Goal: Information Seeking & Learning: Learn about a topic

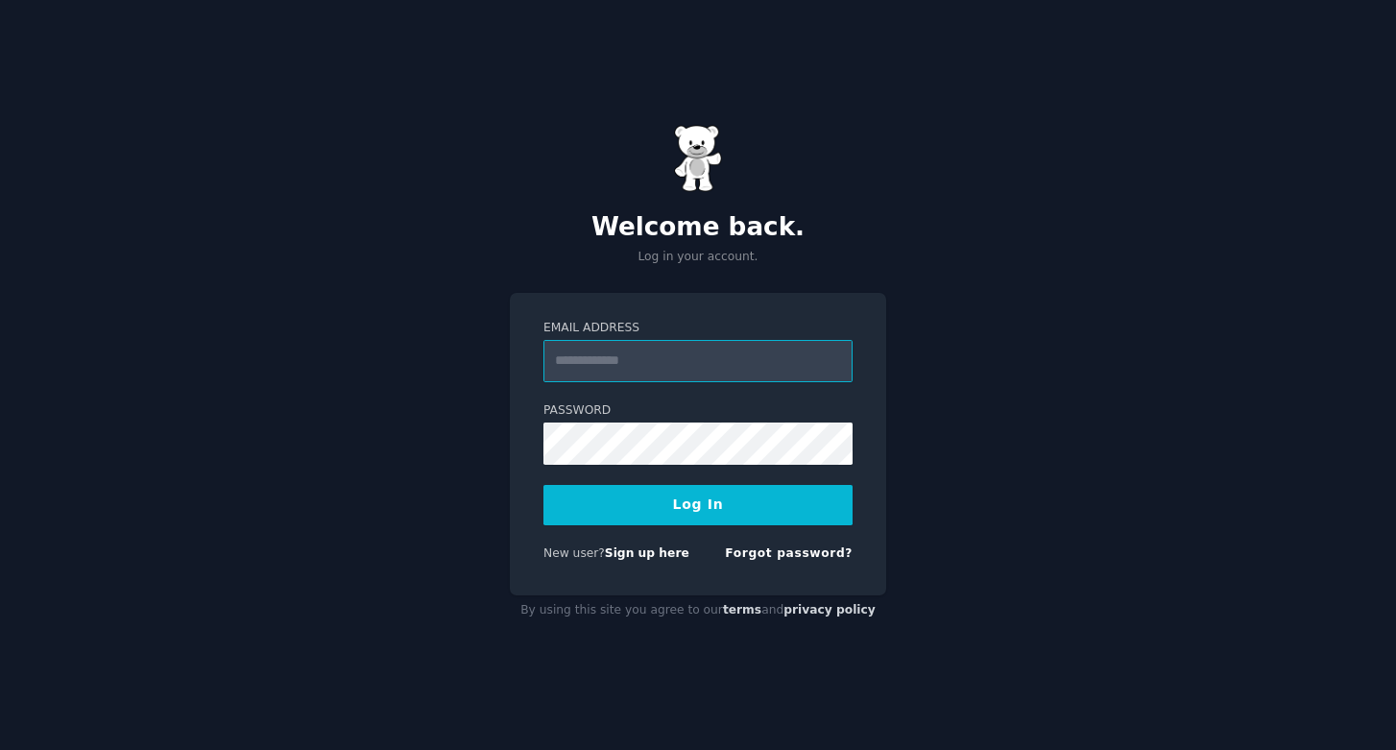
type input "**********"
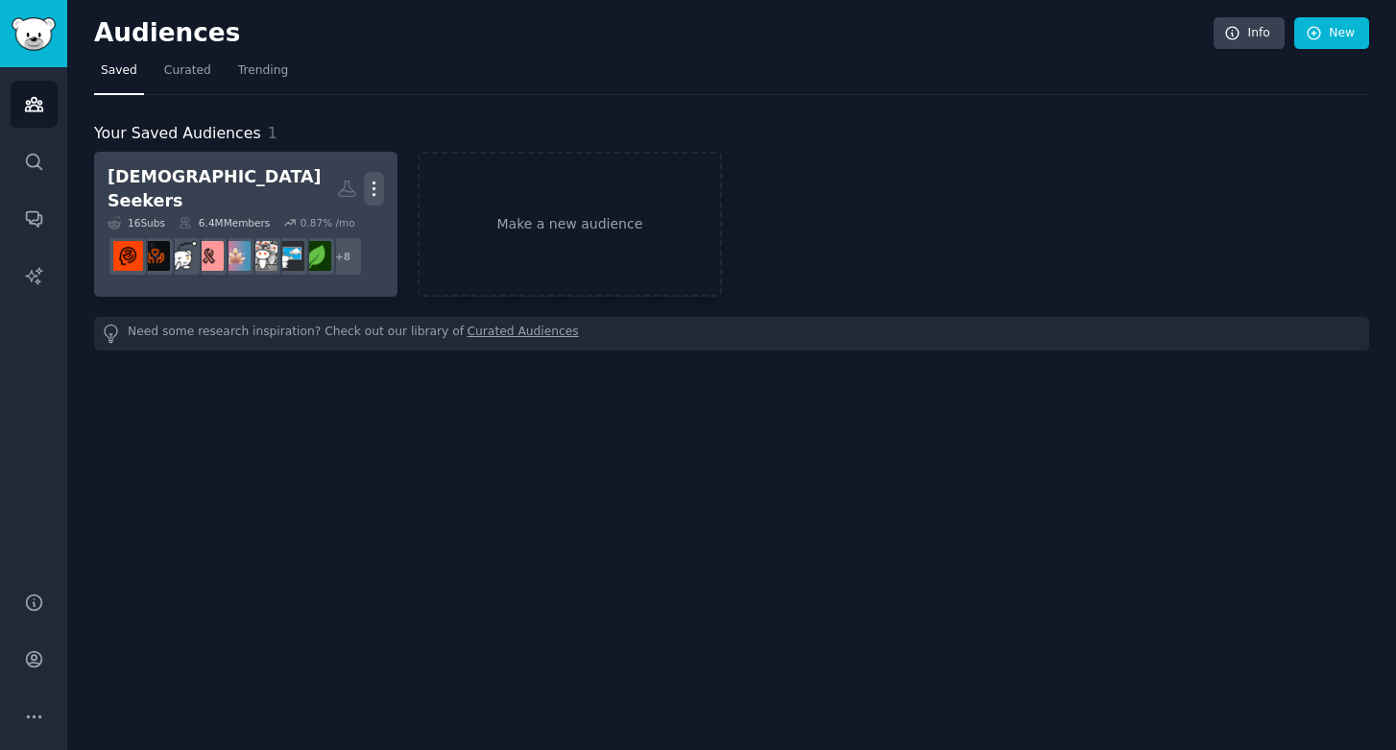
click at [367, 191] on icon "button" at bounding box center [374, 189] width 20 height 20
click at [338, 219] on p "Delete" at bounding box center [322, 229] width 44 height 20
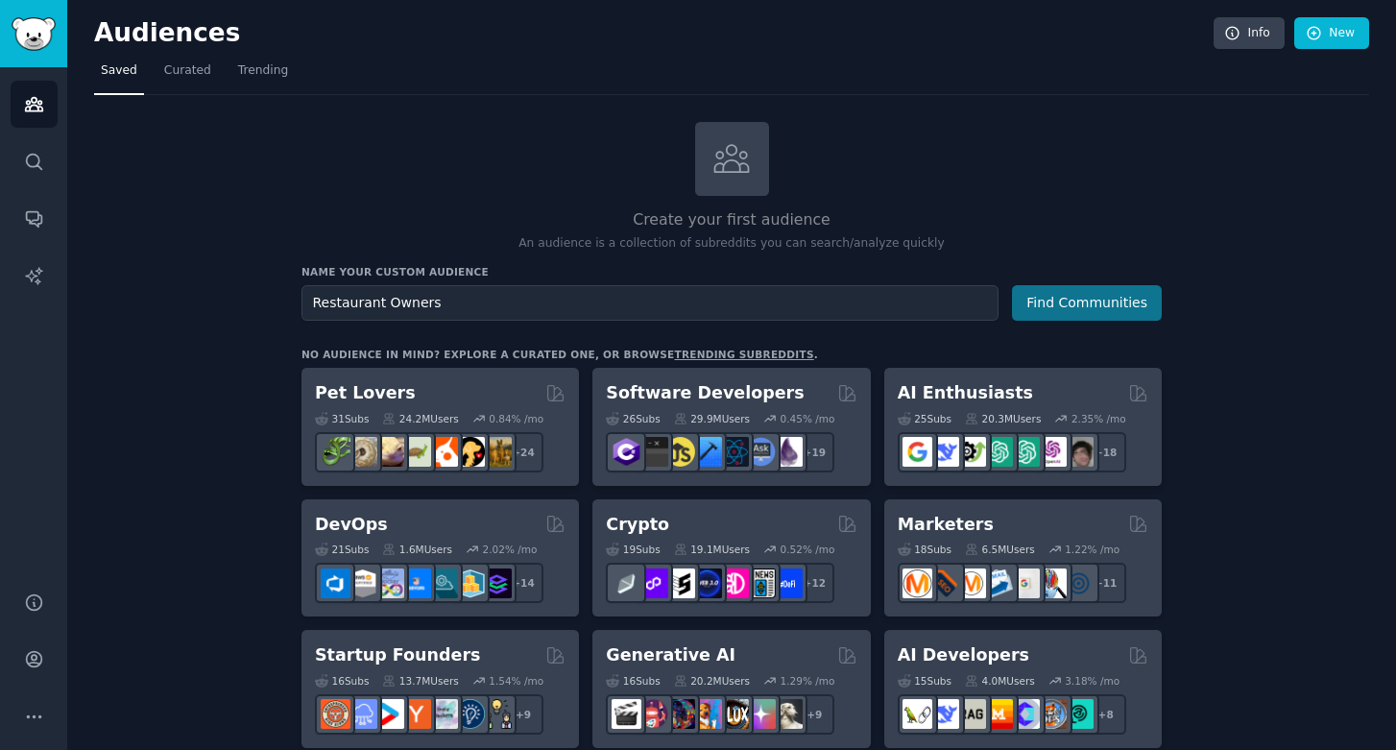
type input "Restaurant Owners"
click at [1034, 303] on button "Find Communities" at bounding box center [1087, 303] width 150 height 36
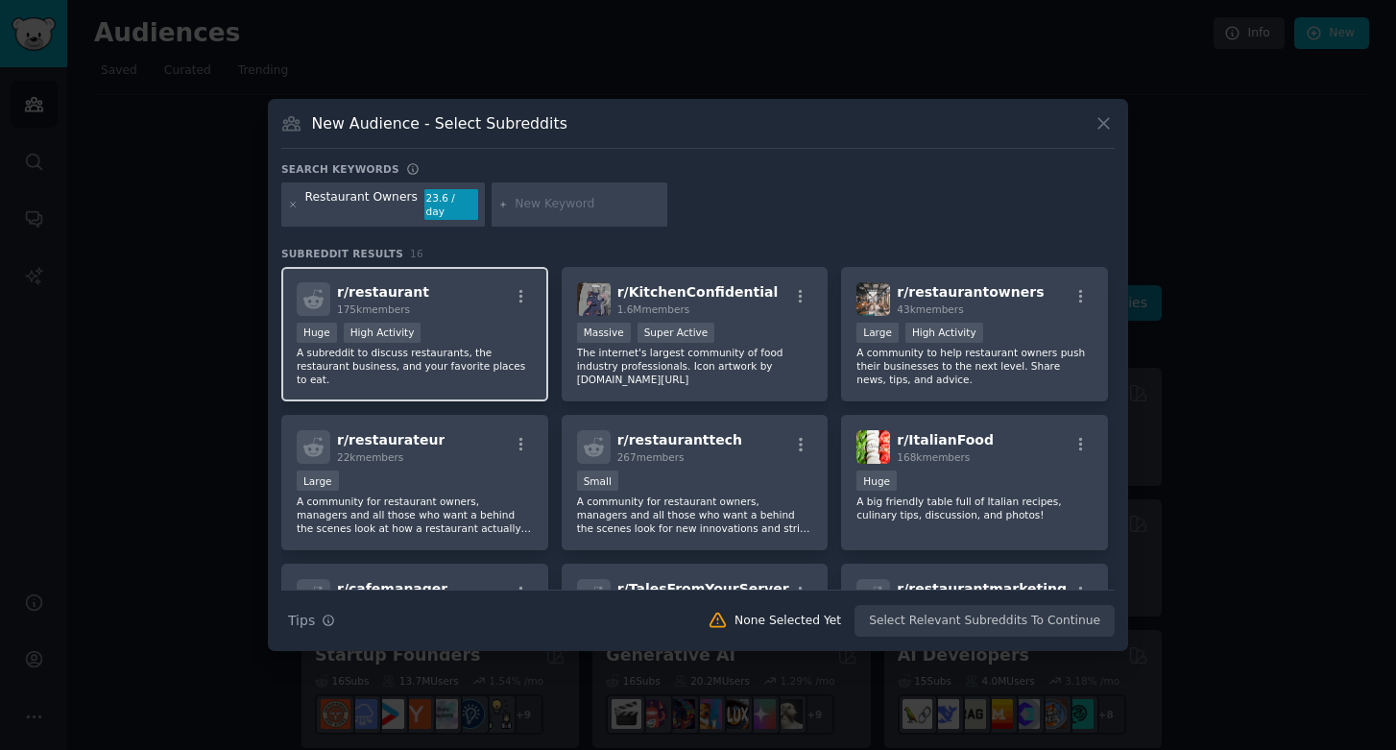
click at [486, 304] on div "r/ restaurant 175k members" at bounding box center [415, 299] width 236 height 34
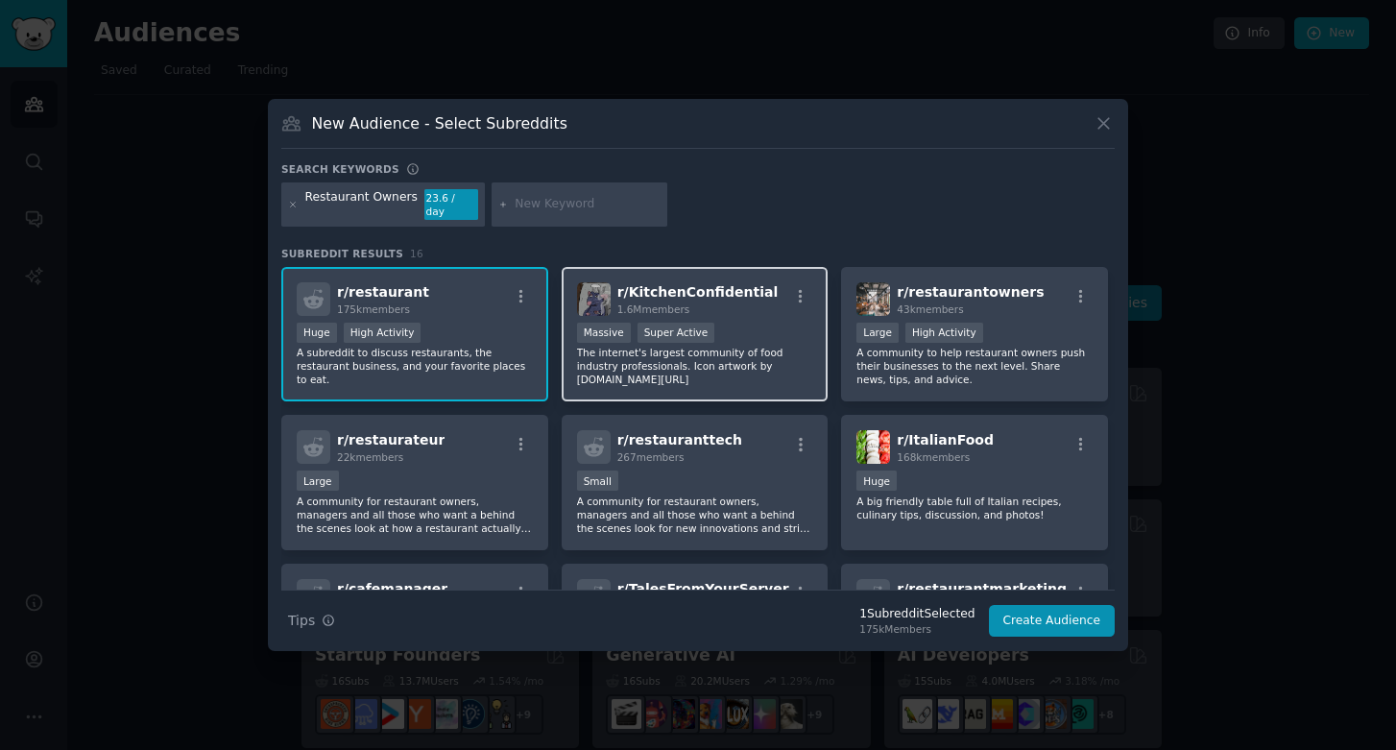
click at [748, 312] on div "r/ KitchenConfidential 1.6M members >= 95th percentile for submissions / day Ma…" at bounding box center [695, 334] width 267 height 135
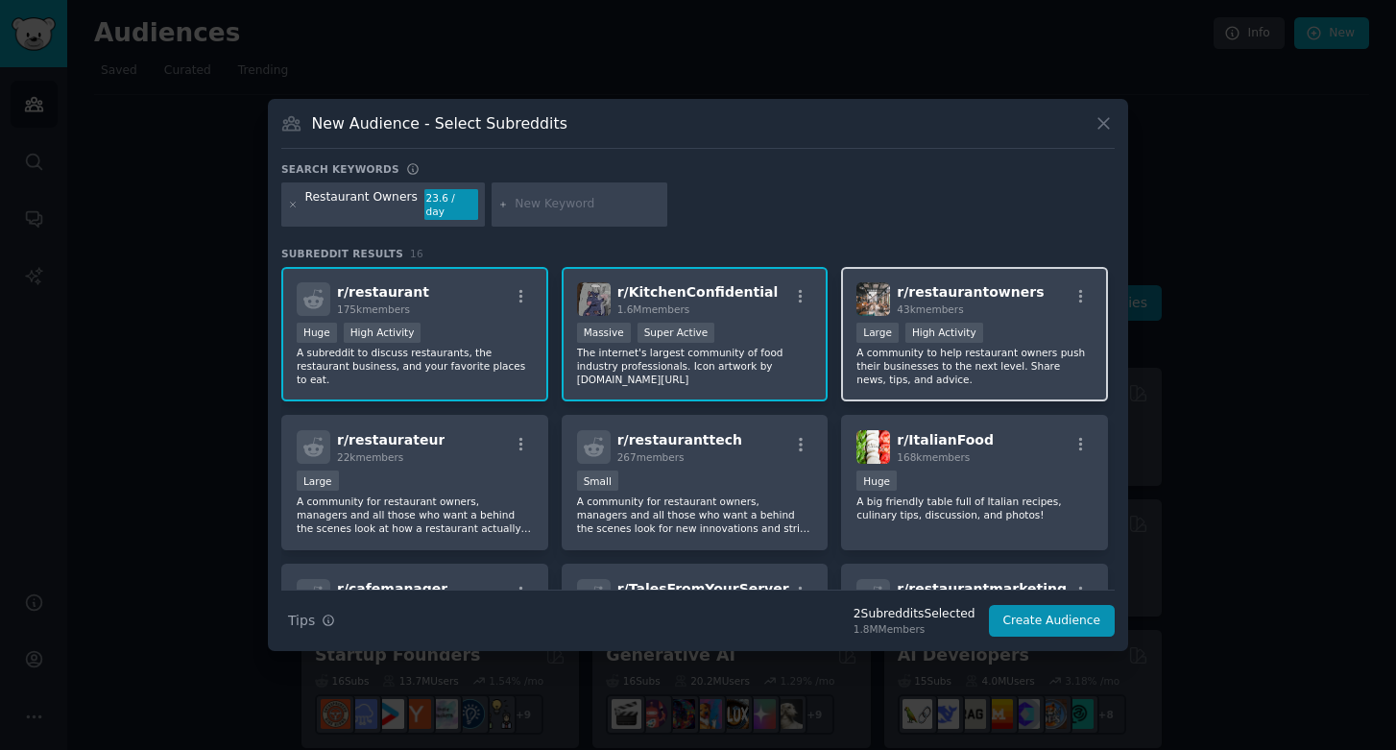
click at [915, 364] on p "A community to help restaurant owners push their businesses to the next level. …" at bounding box center [975, 366] width 236 height 40
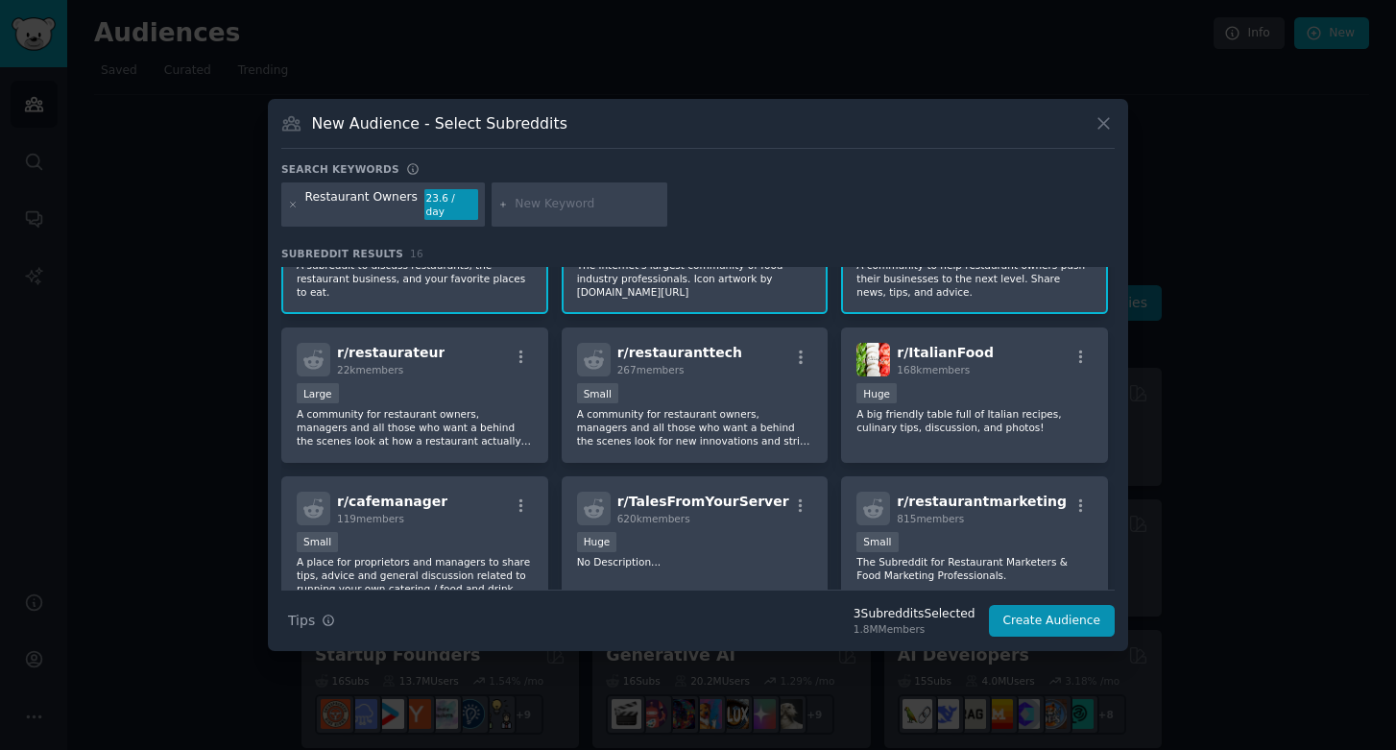
scroll to position [89, 0]
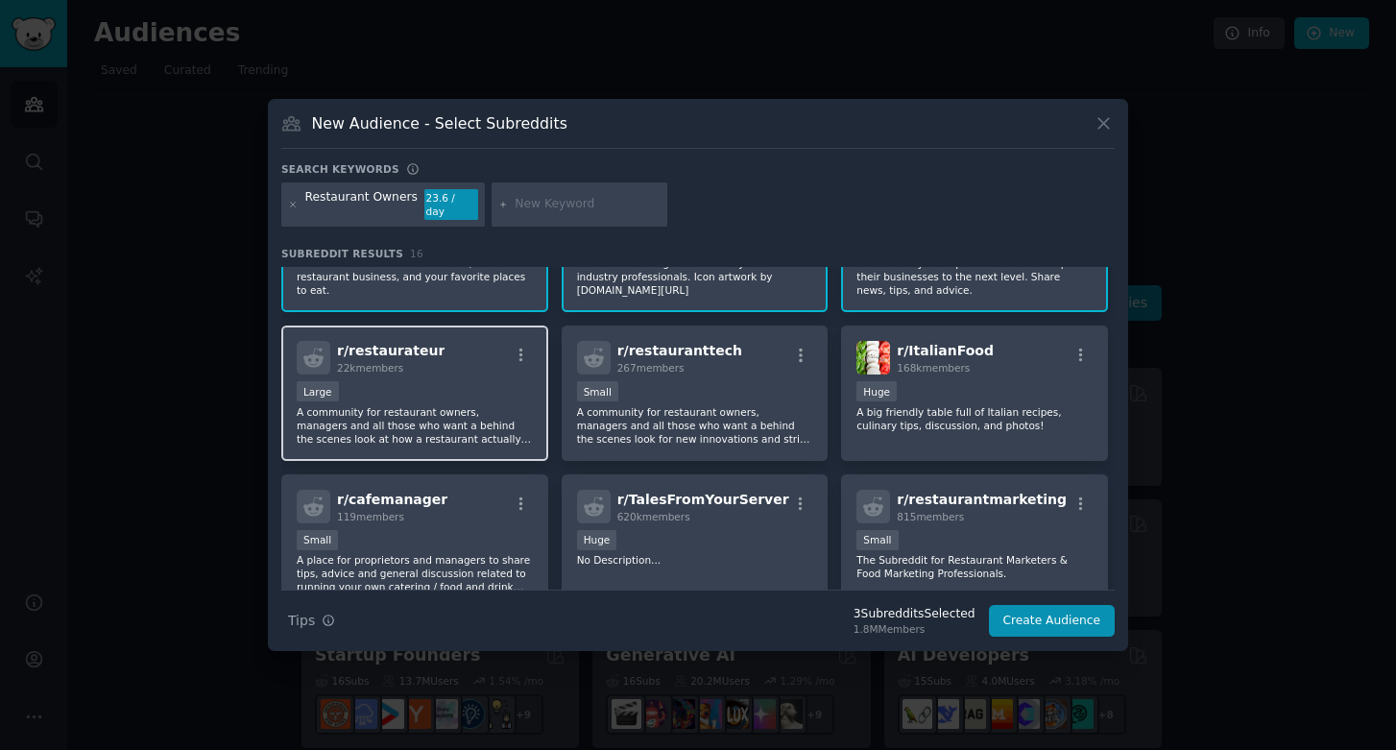
click at [476, 381] on div "Large" at bounding box center [415, 393] width 236 height 24
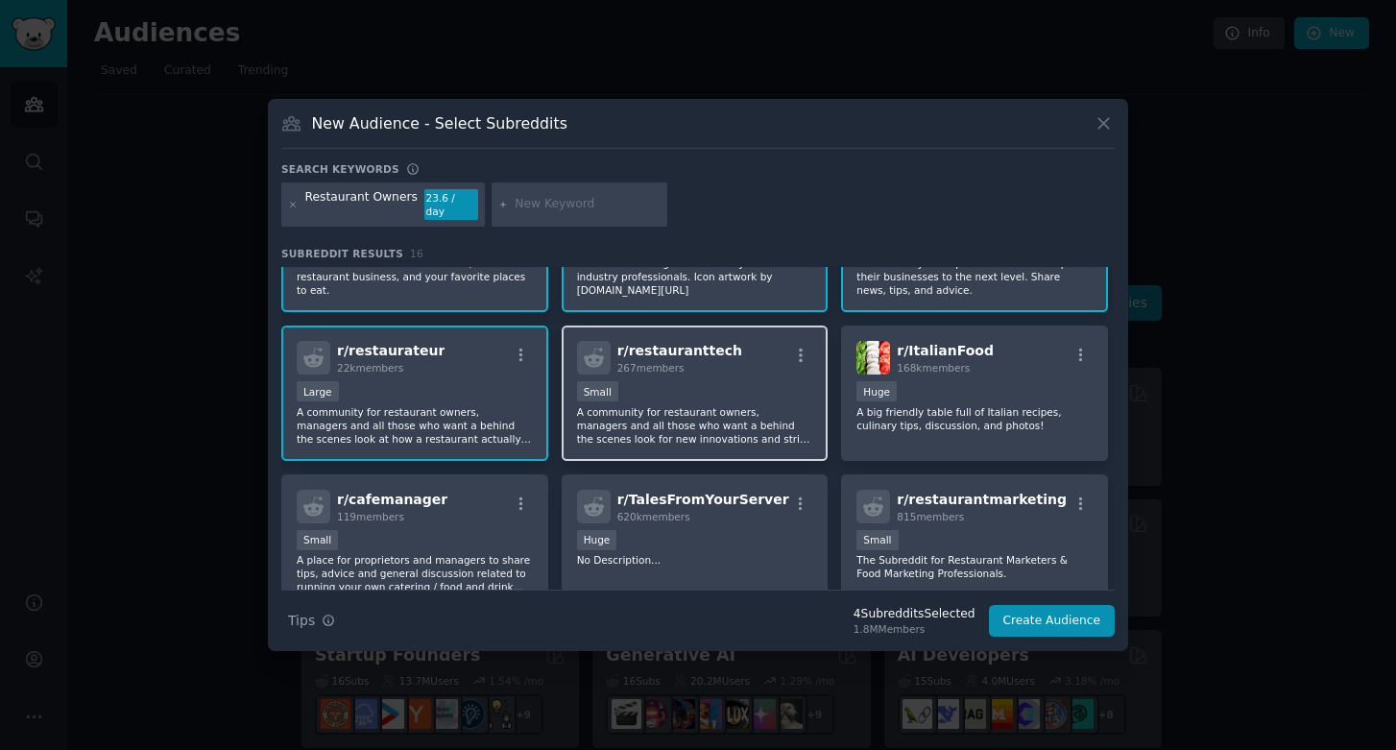
click at [721, 381] on div "Small" at bounding box center [695, 393] width 236 height 24
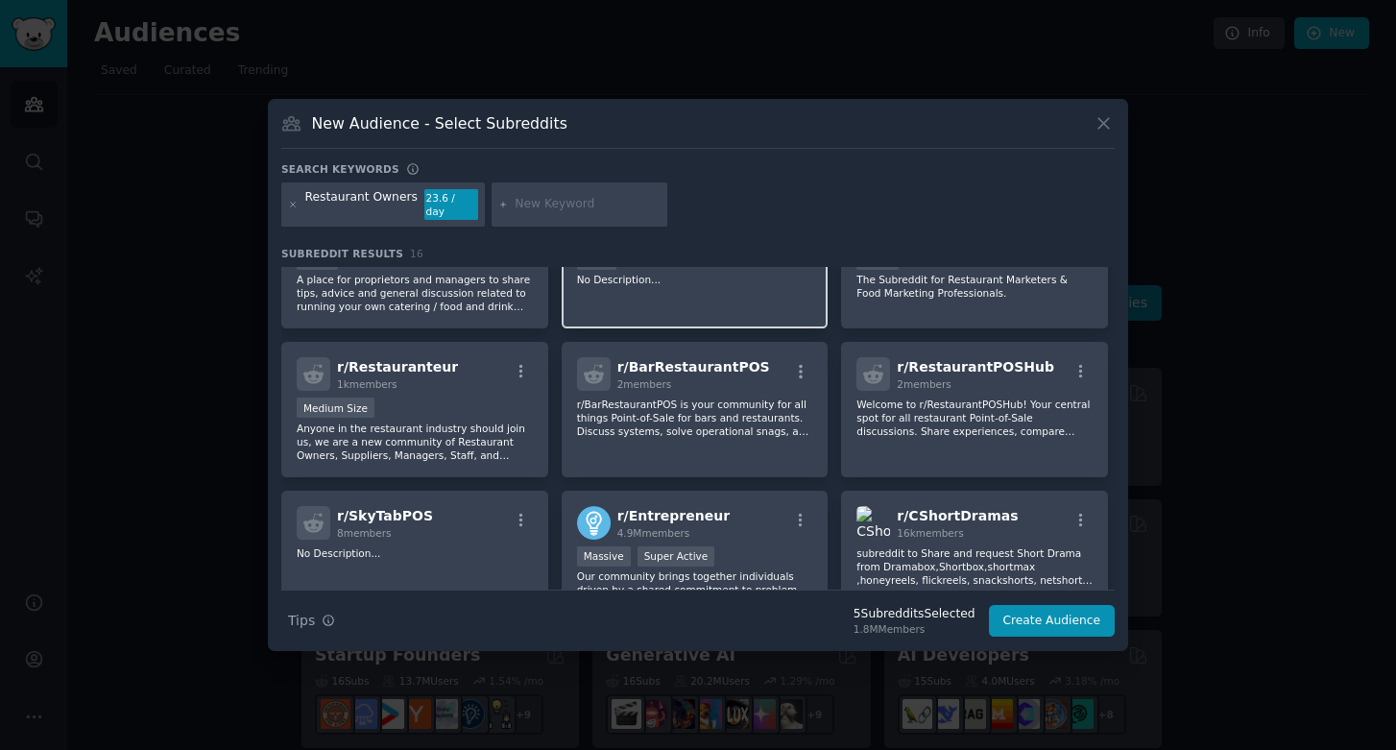
scroll to position [371, 0]
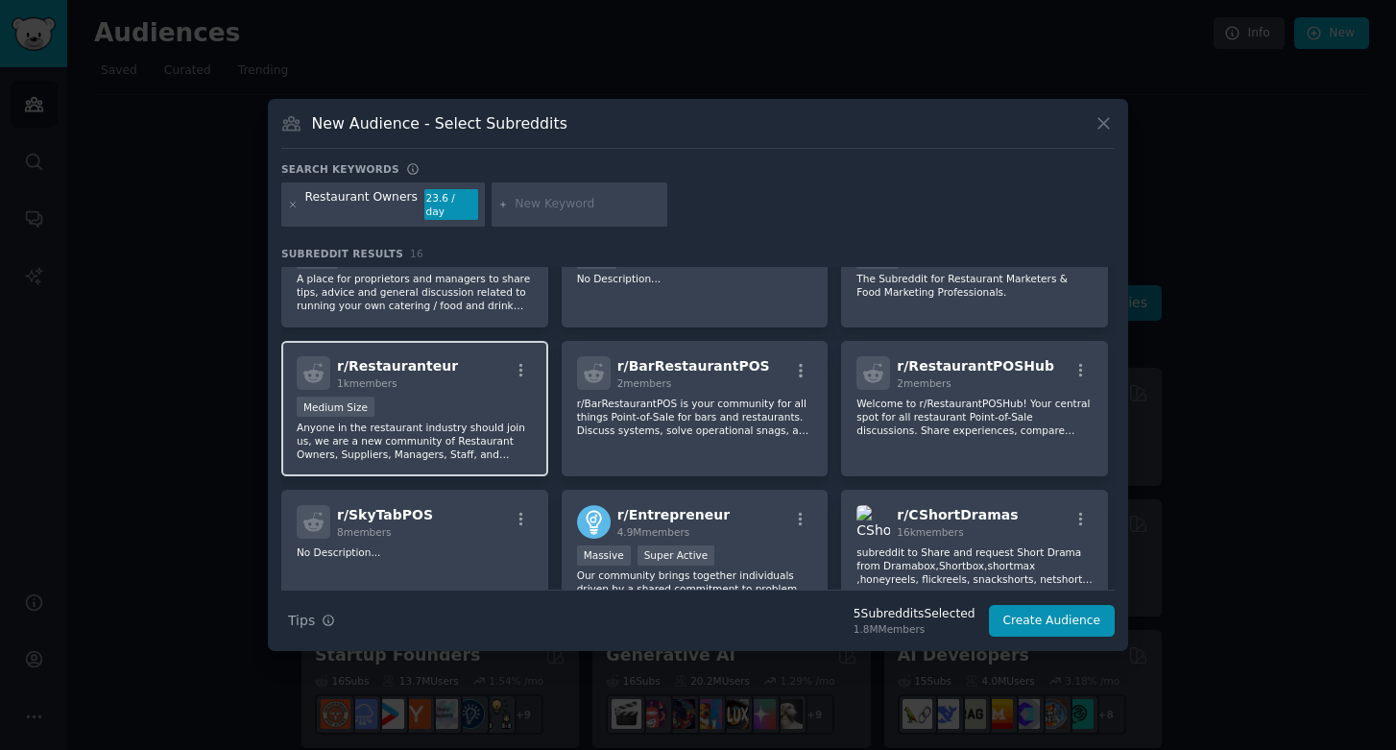
click at [474, 375] on div "r/ Restauranteur 1k members" at bounding box center [415, 373] width 236 height 34
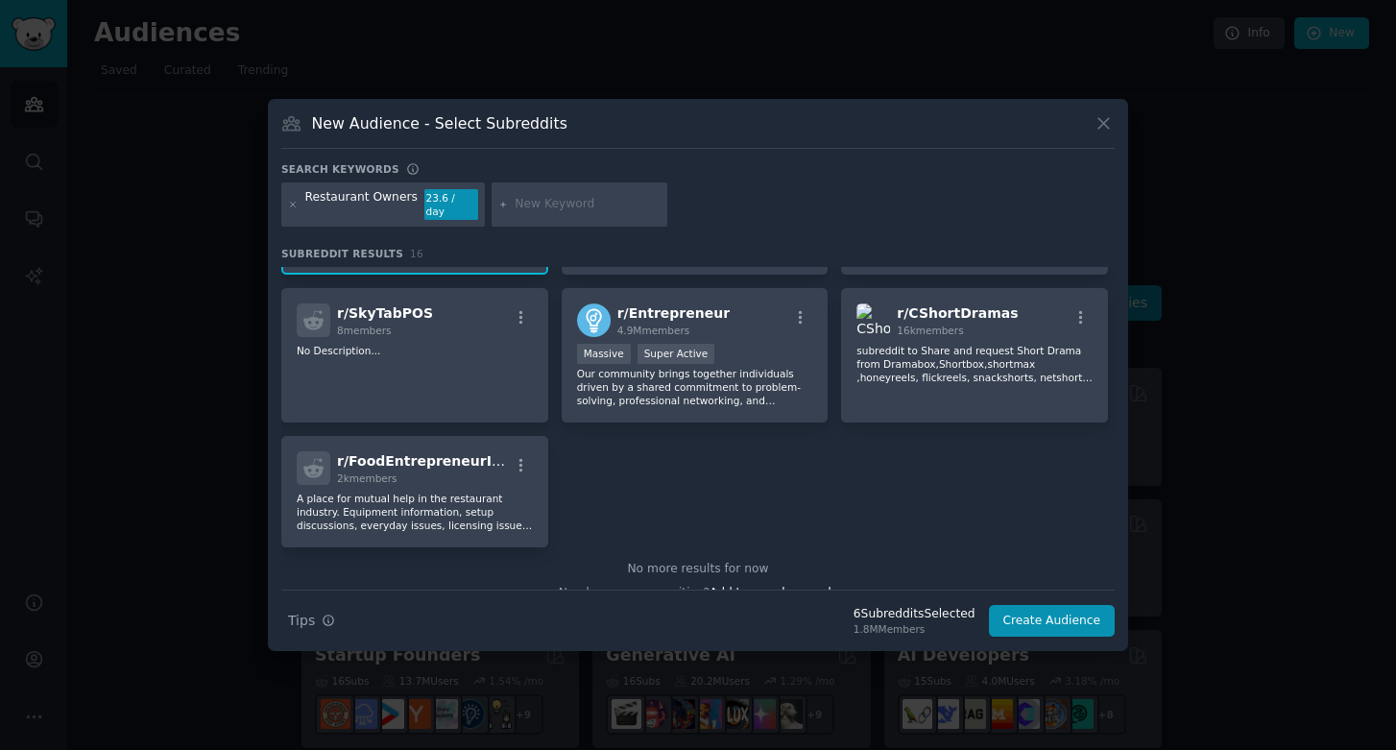
scroll to position [587, 0]
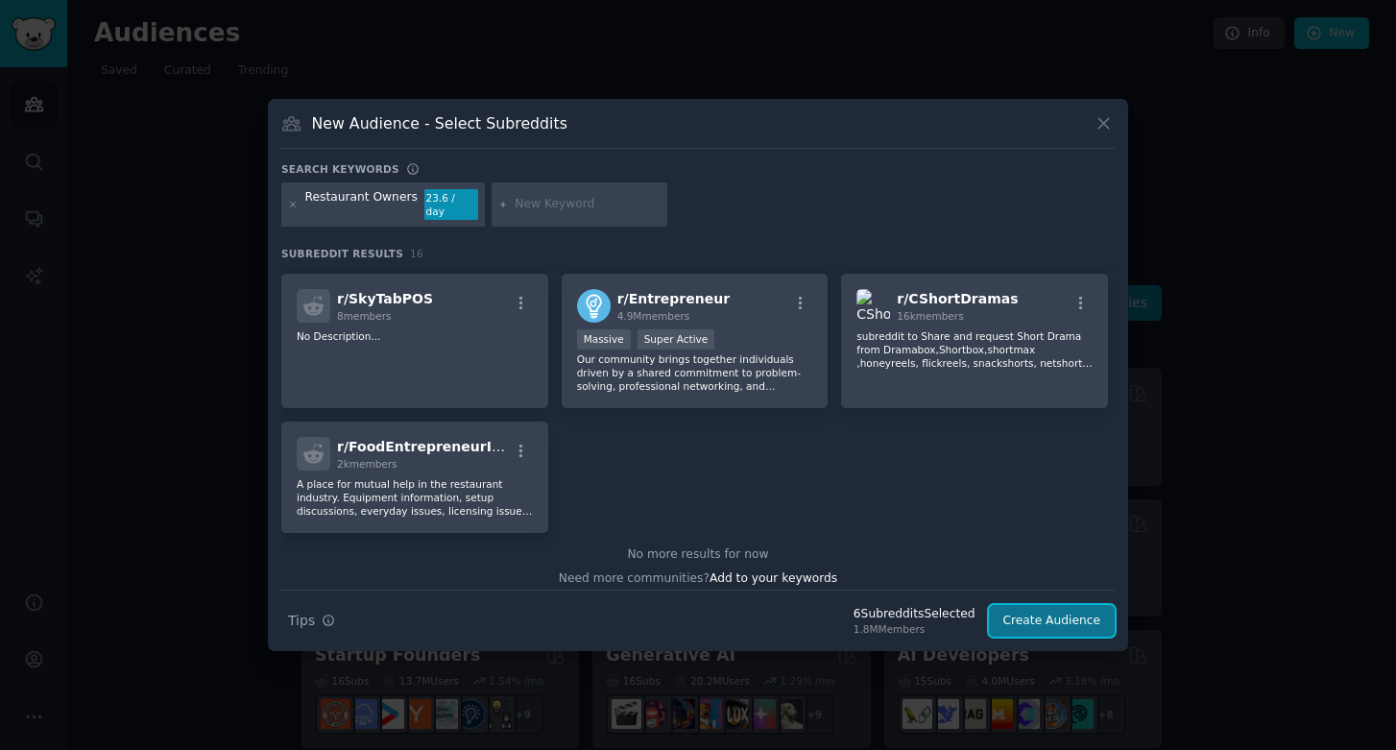
click at [1051, 619] on button "Create Audience" at bounding box center [1052, 621] width 127 height 33
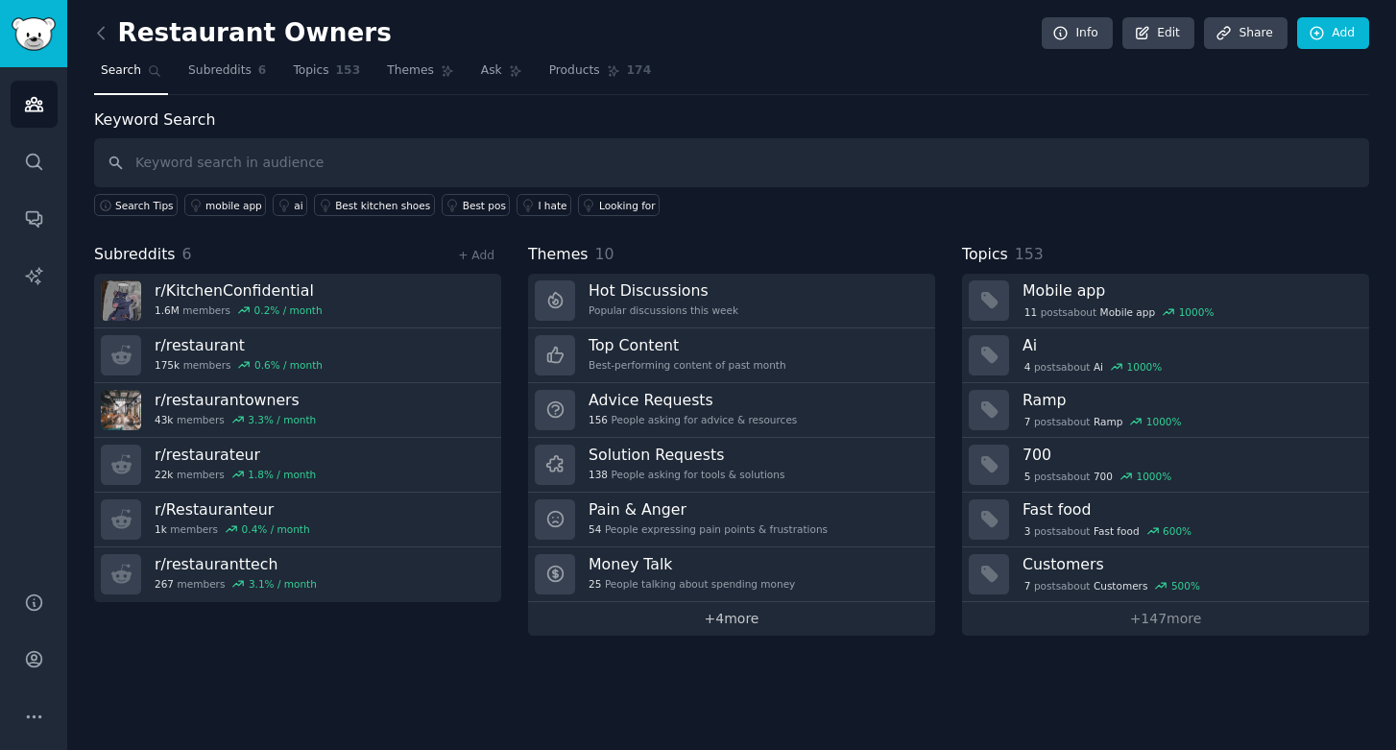
click at [697, 621] on link "+ 4 more" at bounding box center [731, 619] width 407 height 34
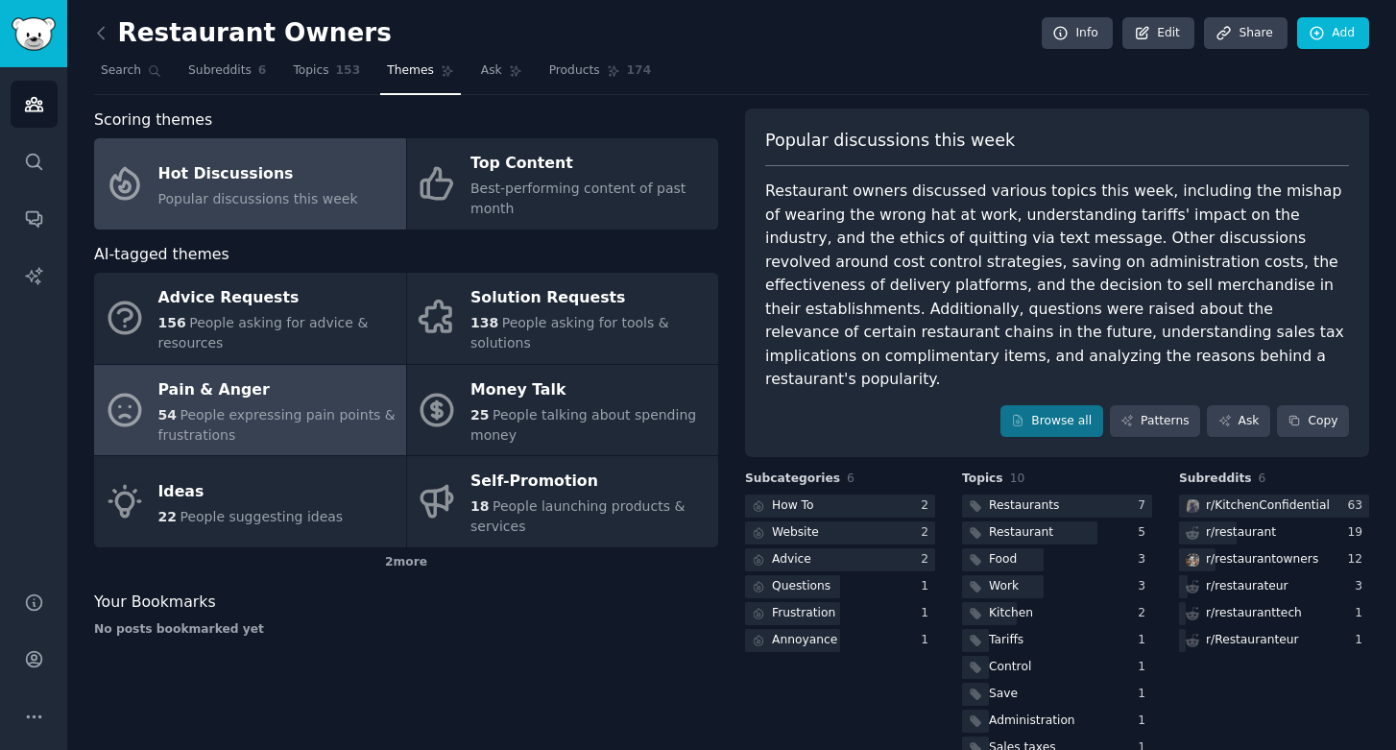
click at [284, 405] on div "54 People expressing pain points & frustrations" at bounding box center [277, 425] width 238 height 40
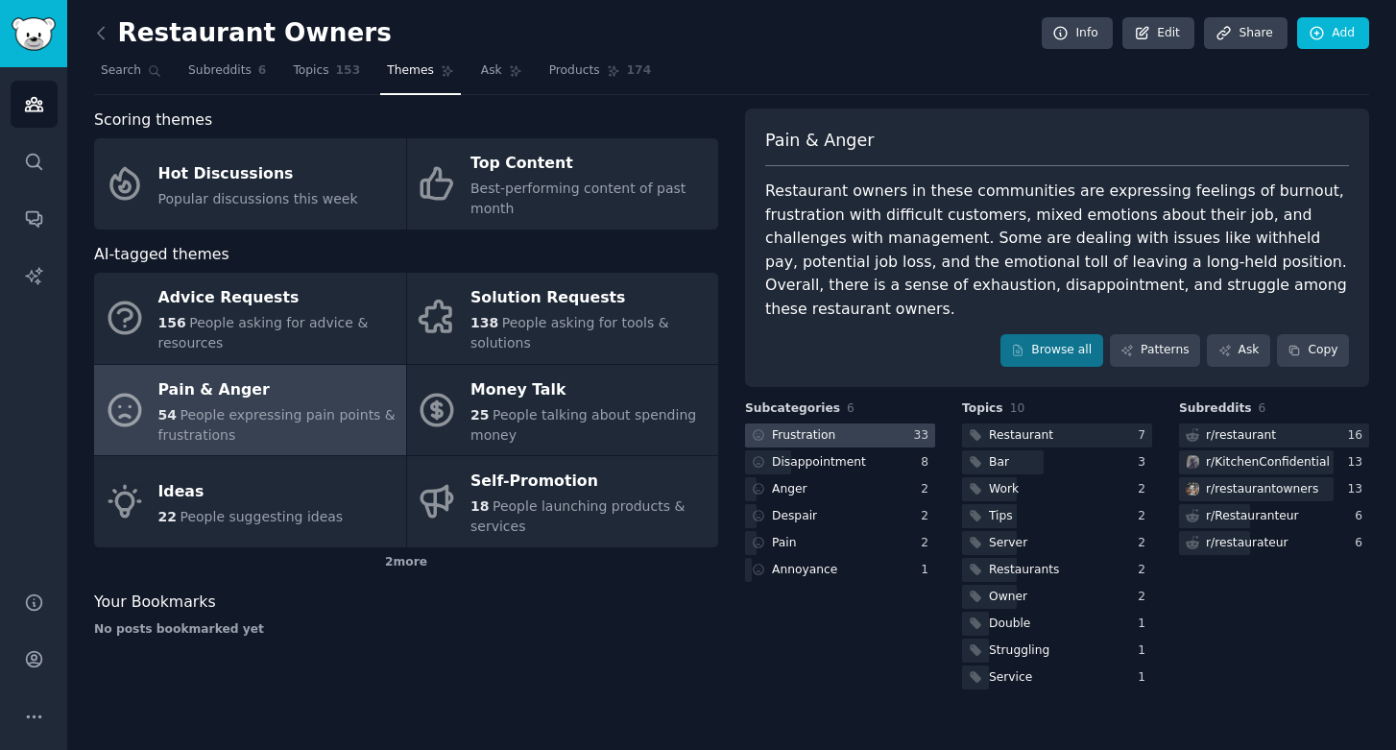
click at [869, 424] on div at bounding box center [840, 436] width 190 height 24
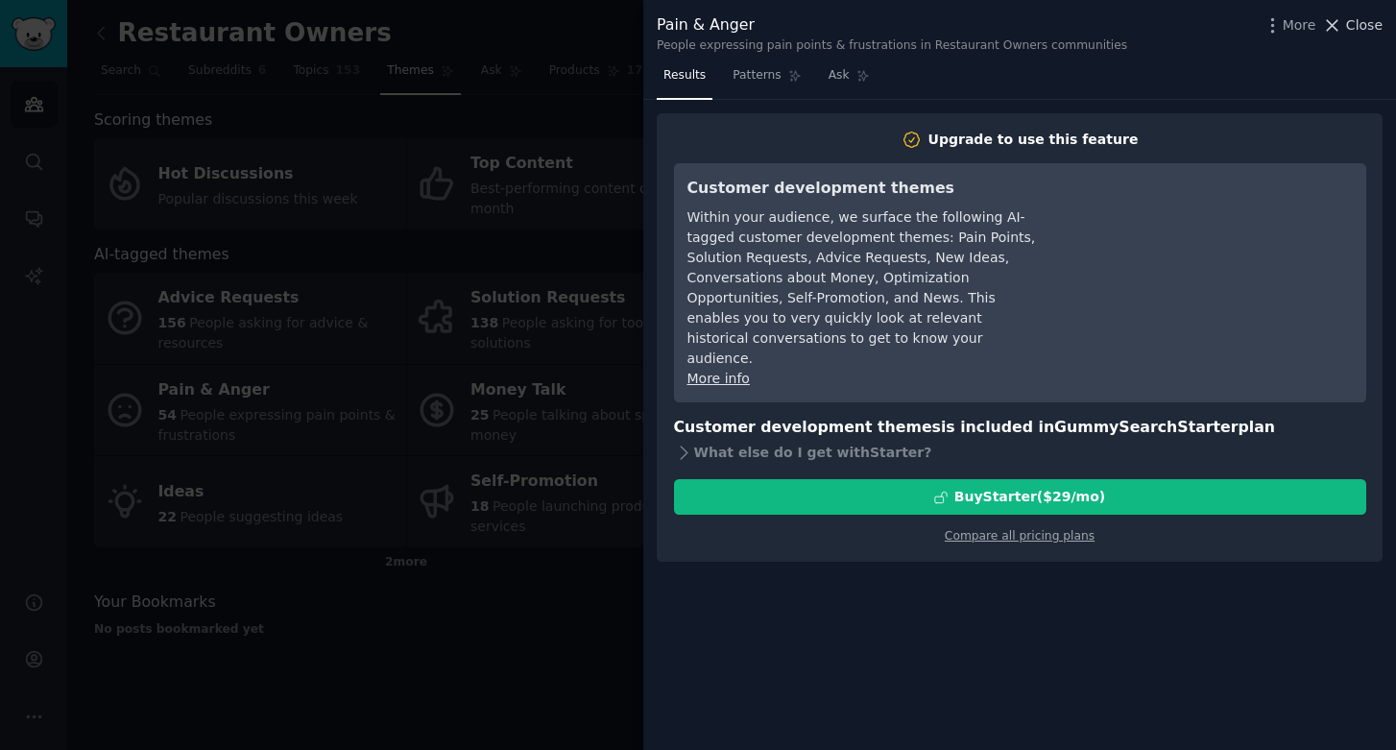
click at [1360, 34] on span "Close" at bounding box center [1365, 25] width 36 height 20
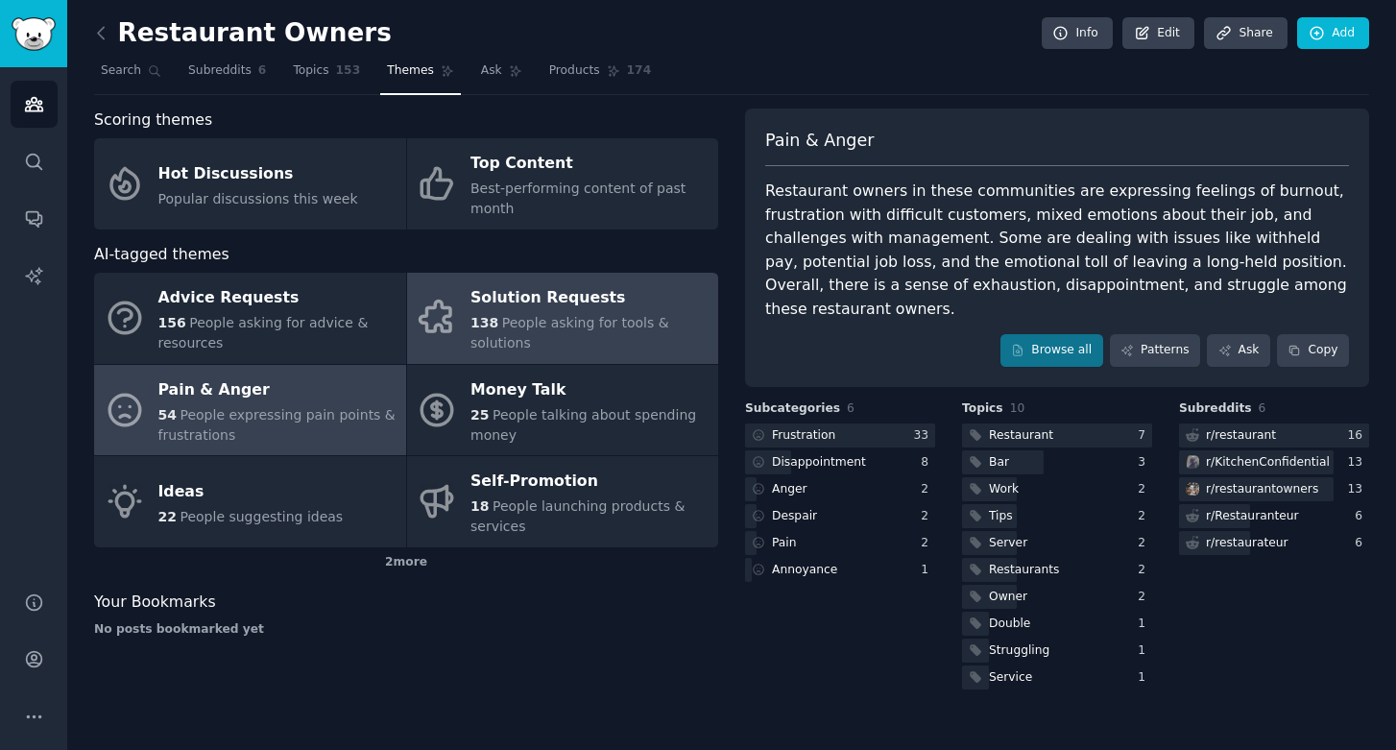
click at [617, 349] on div "138 People asking for tools & solutions" at bounding box center [590, 333] width 238 height 40
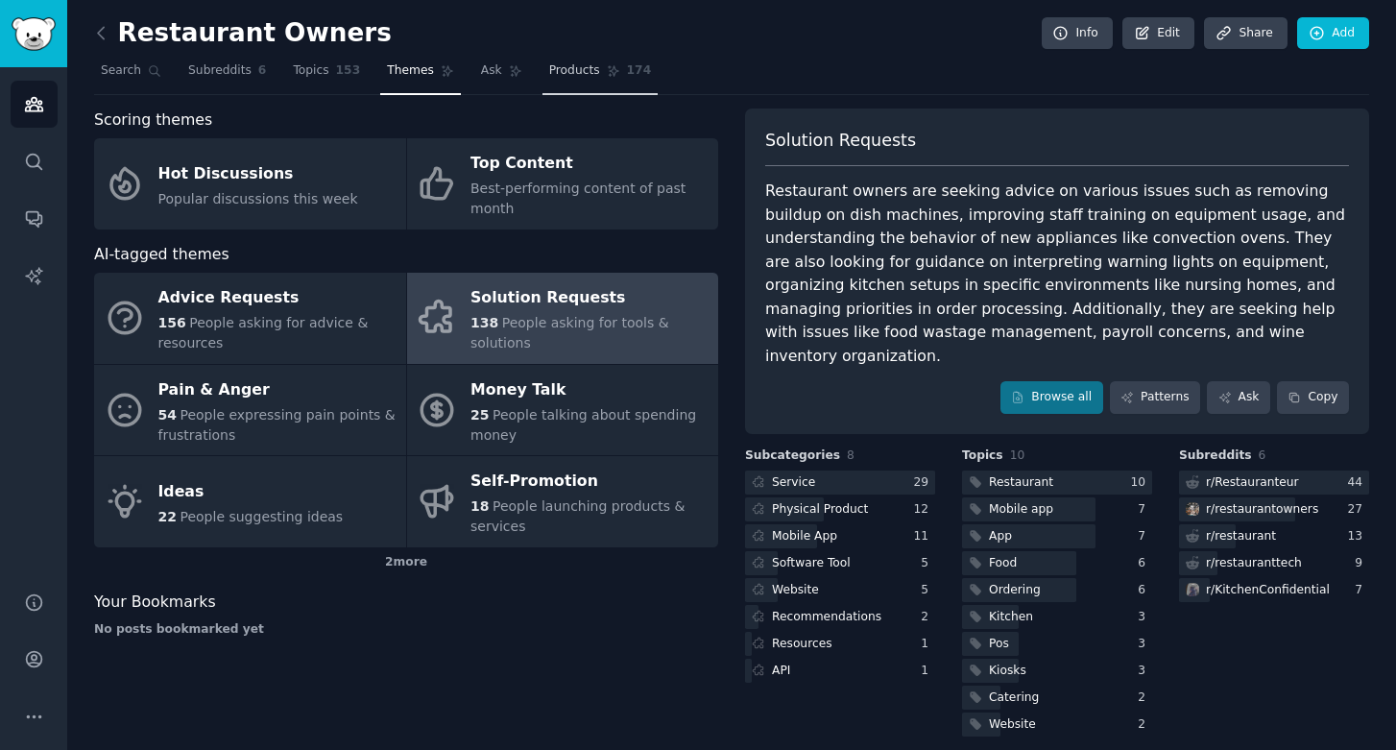
click at [577, 80] on link "Products 174" at bounding box center [600, 75] width 115 height 39
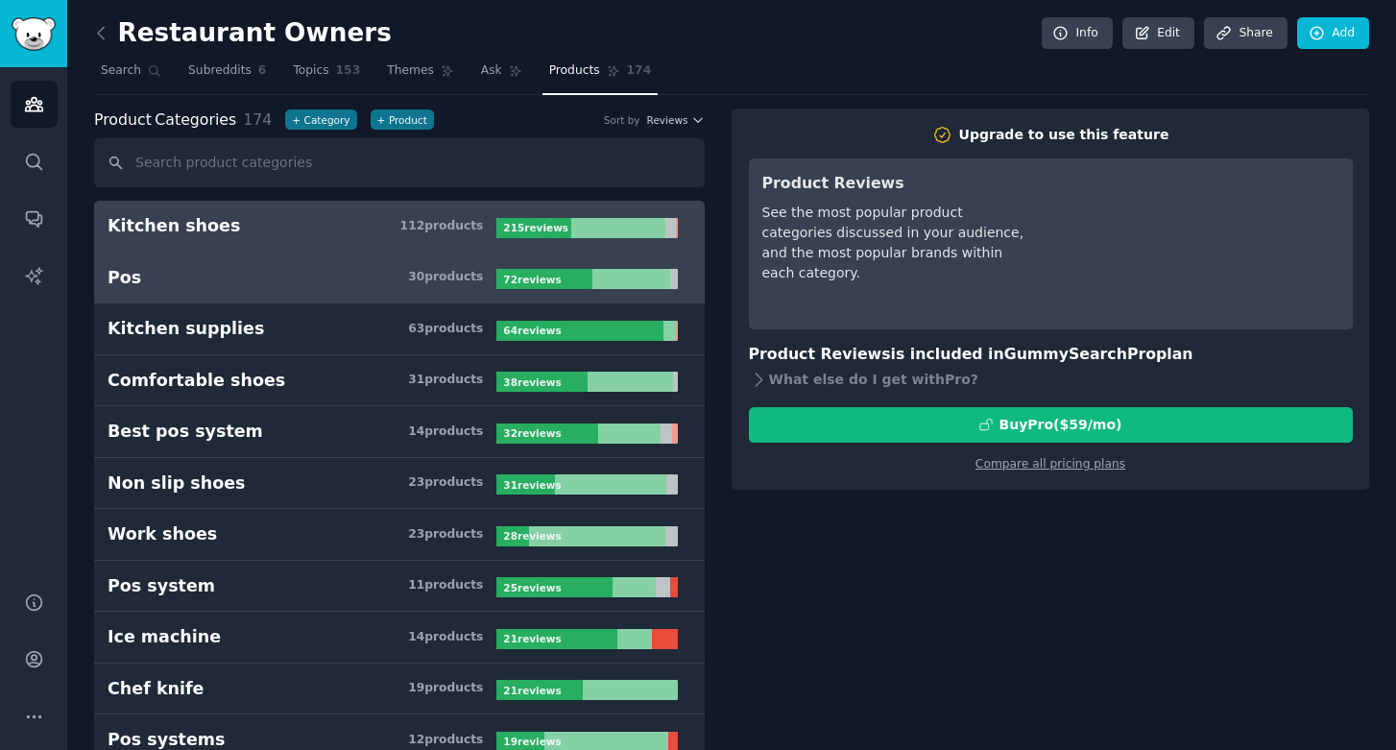
click at [388, 284] on h3 "Pos 30 product s" at bounding box center [302, 278] width 389 height 24
click at [362, 237] on h3 "Kitchen shoes 112 product s" at bounding box center [302, 226] width 389 height 24
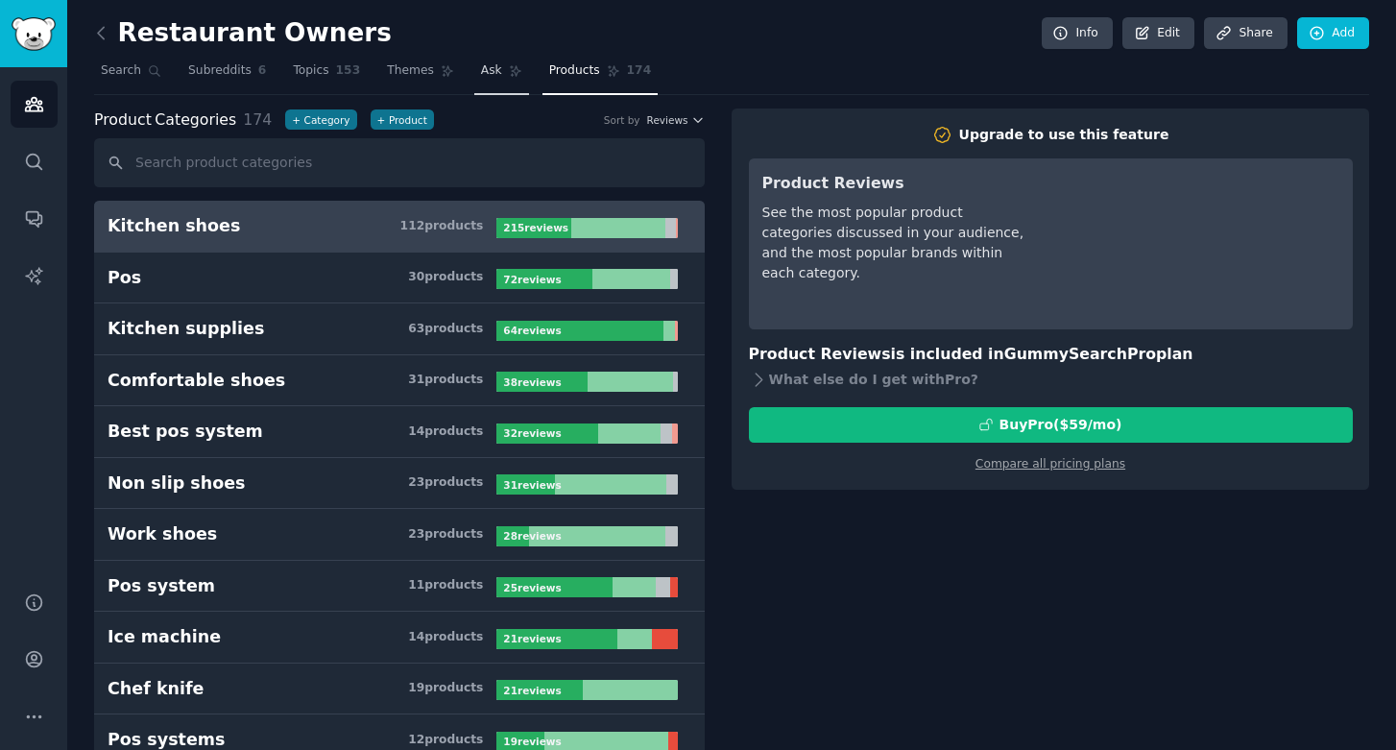
click at [487, 66] on span "Ask" at bounding box center [491, 70] width 21 height 17
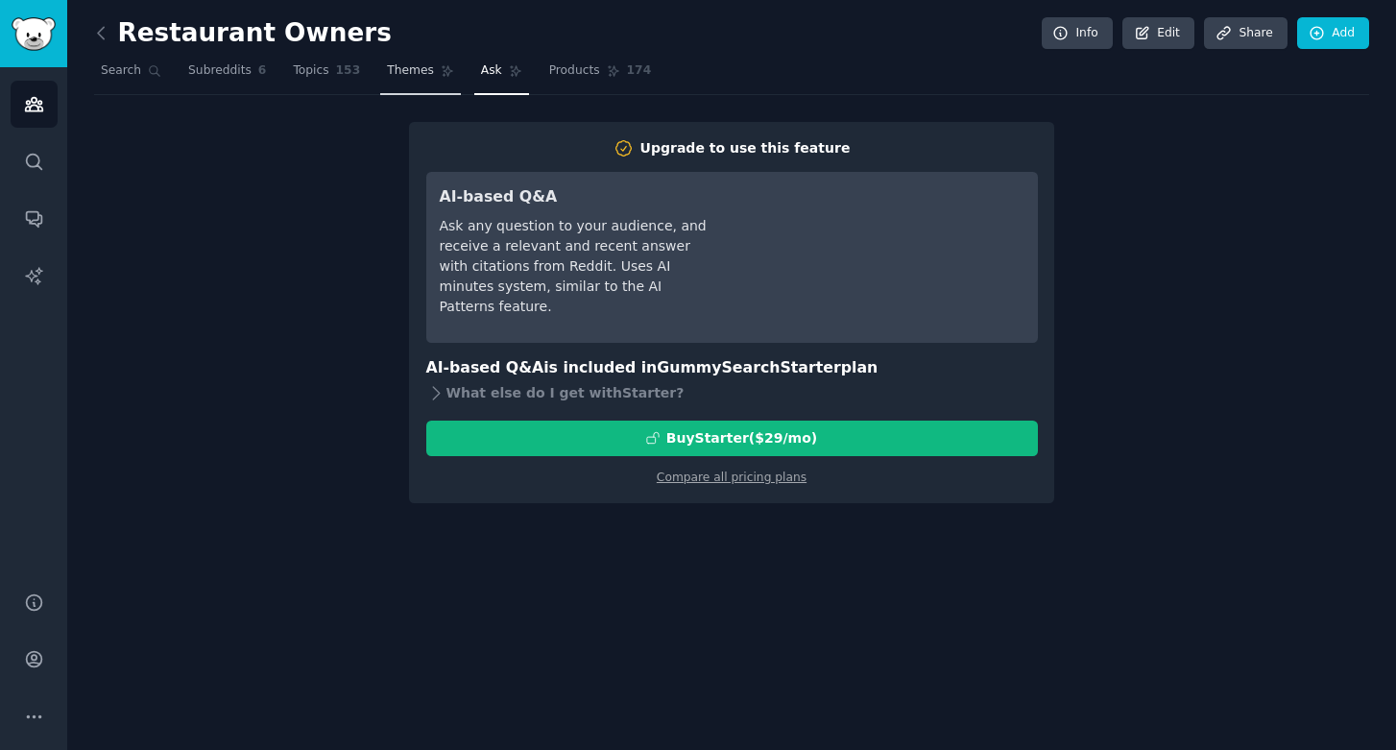
click at [395, 81] on link "Themes" at bounding box center [420, 75] width 81 height 39
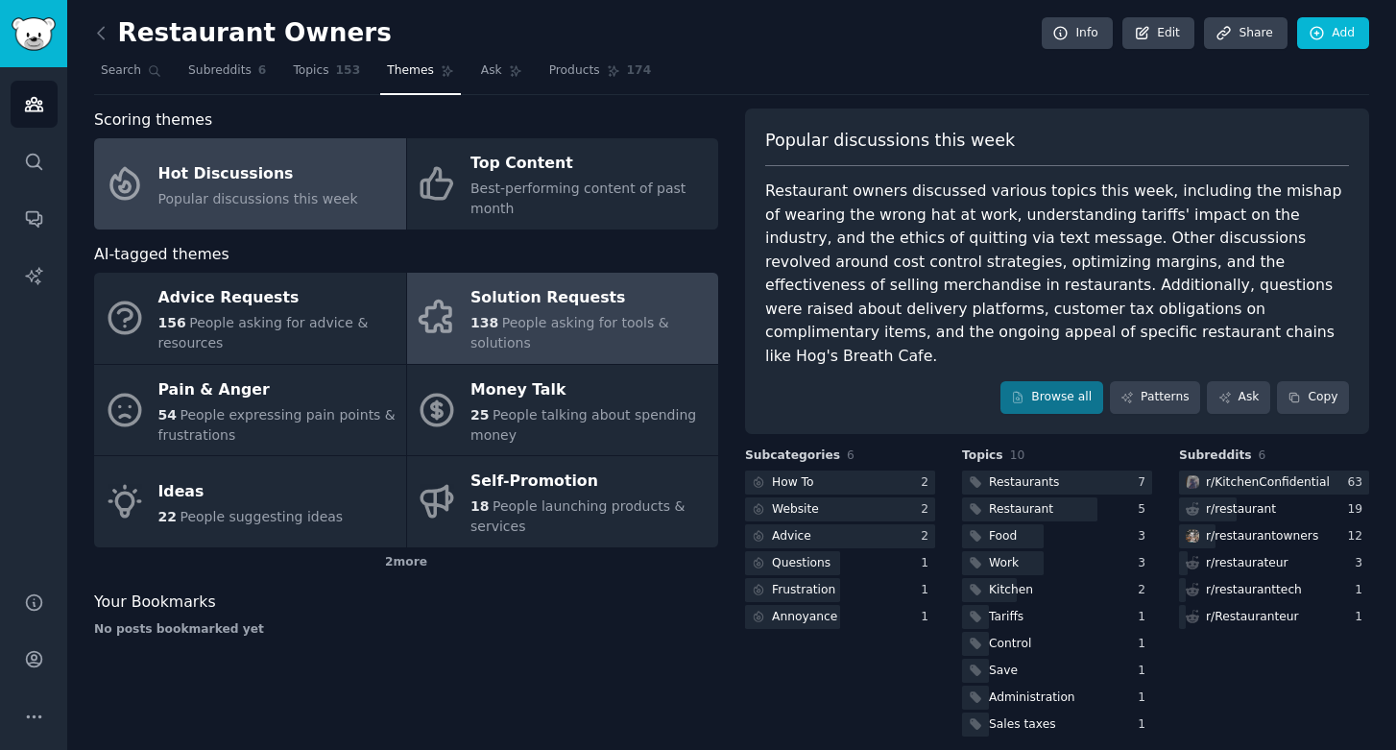
click at [579, 345] on div "138 People asking for tools & solutions" at bounding box center [590, 333] width 238 height 40
